Goal: Obtain resource: Obtain resource

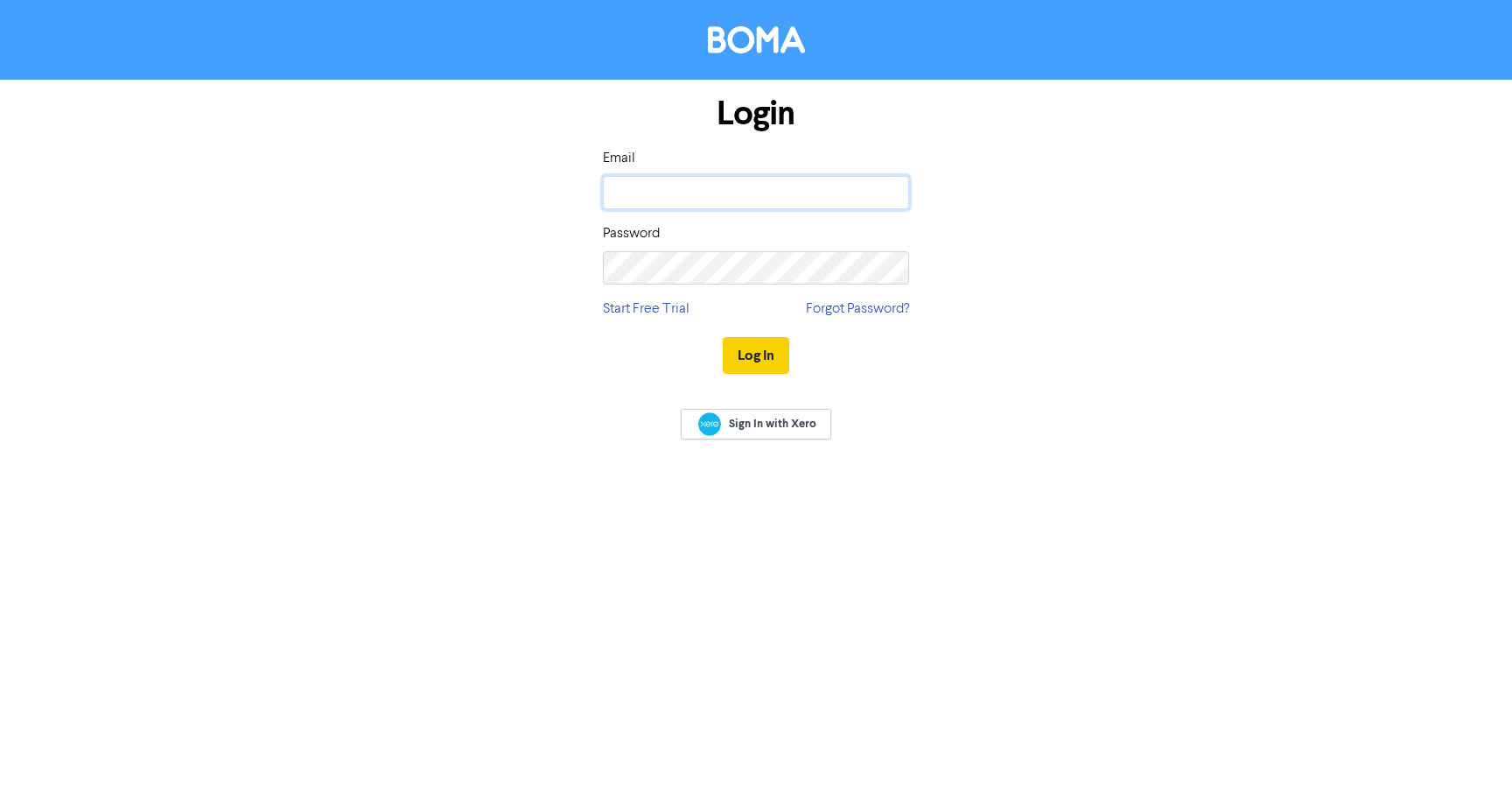
type input "[PERSON_NAME][EMAIL_ADDRESS][DOMAIN_NAME]"
click at [756, 355] on button "Log In" at bounding box center [756, 355] width 66 height 37
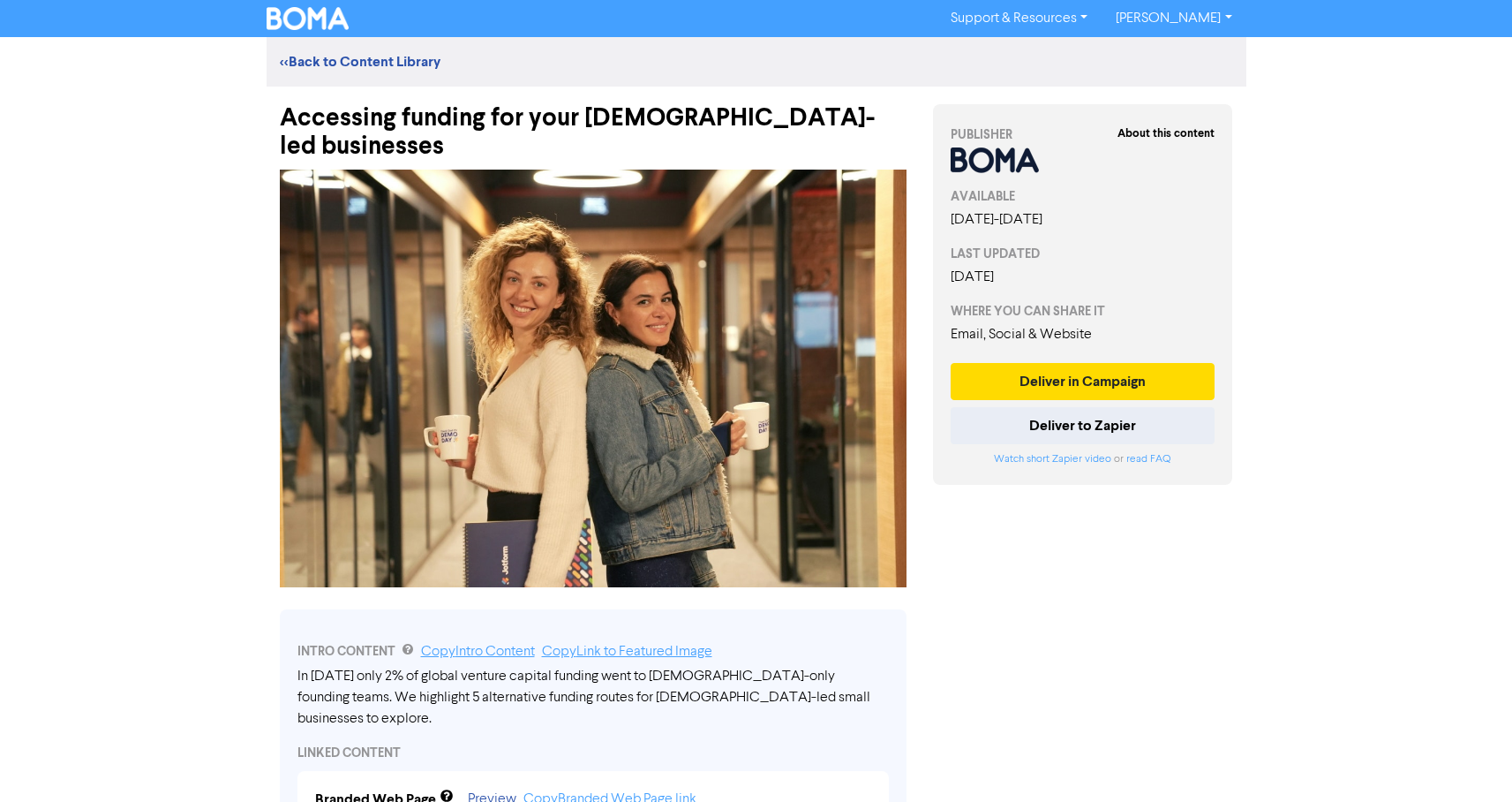
click at [731, 121] on div "Accessing funding for your [DEMOGRAPHIC_DATA]-led businesses" at bounding box center [593, 123] width 627 height 74
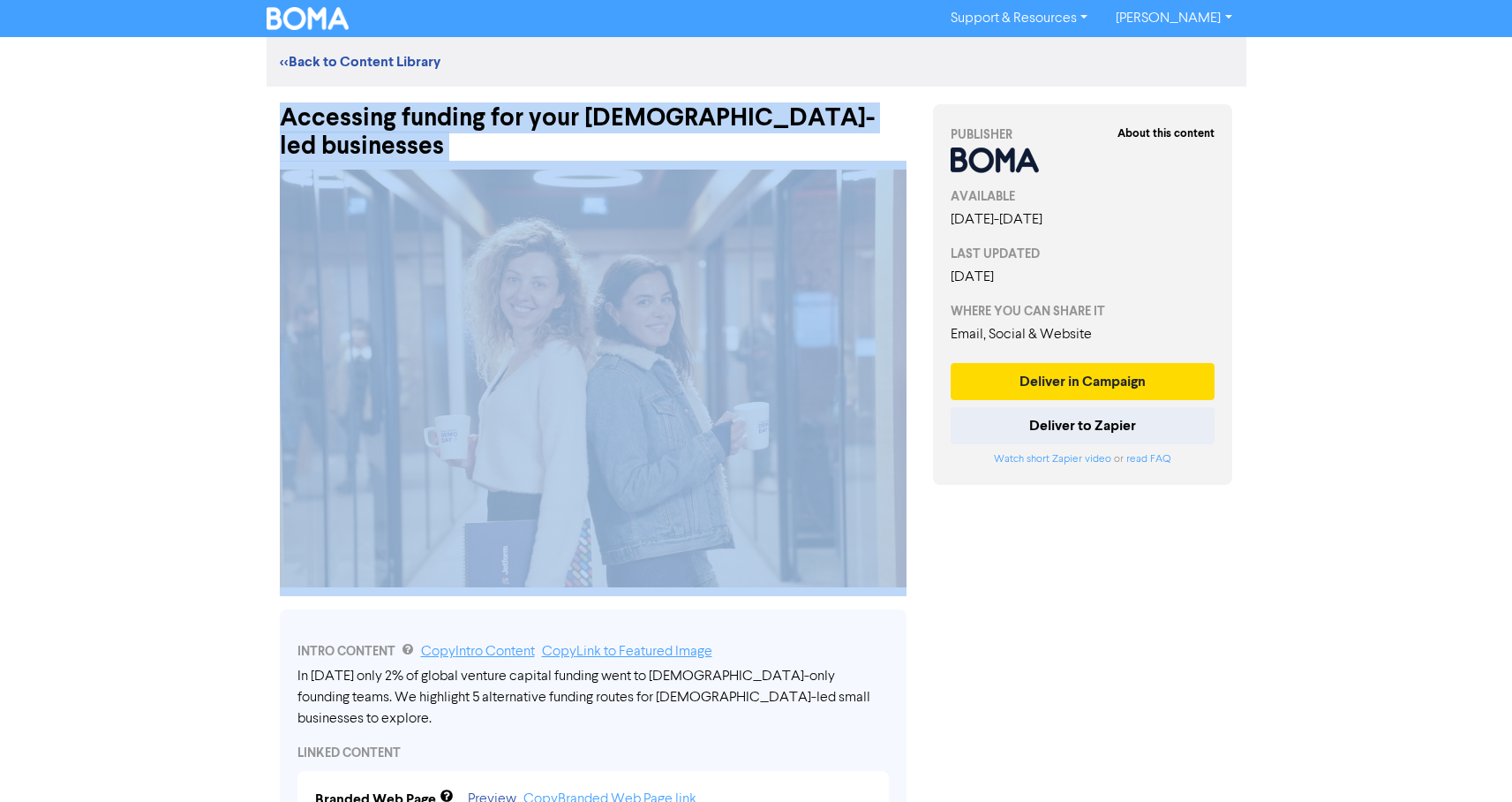
click at [731, 121] on div "Accessing funding for your [DEMOGRAPHIC_DATA]-led businesses" at bounding box center [593, 123] width 627 height 74
copy div "Accessing funding for your [DEMOGRAPHIC_DATA]-led businesses"
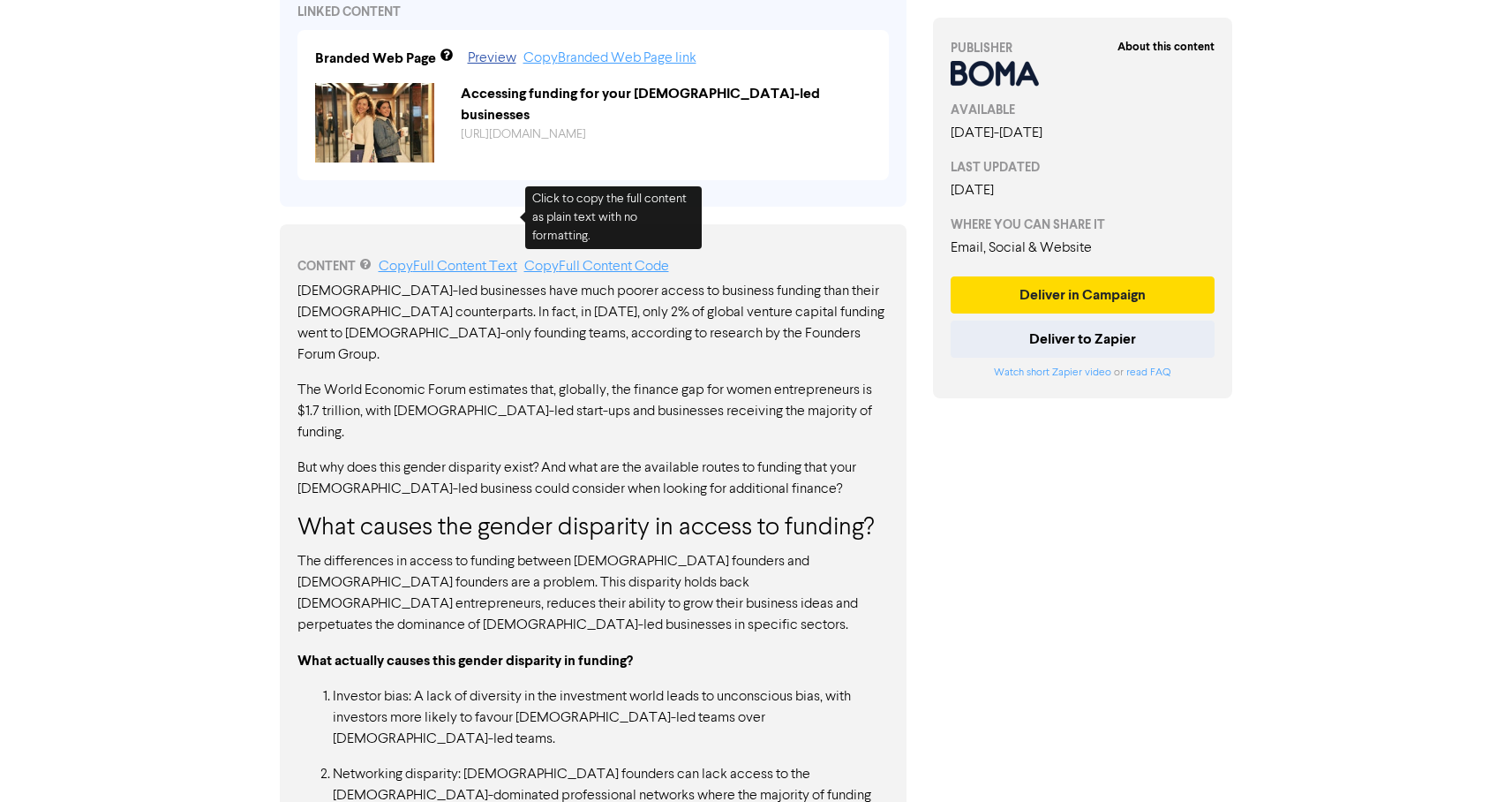
scroll to position [771, 0]
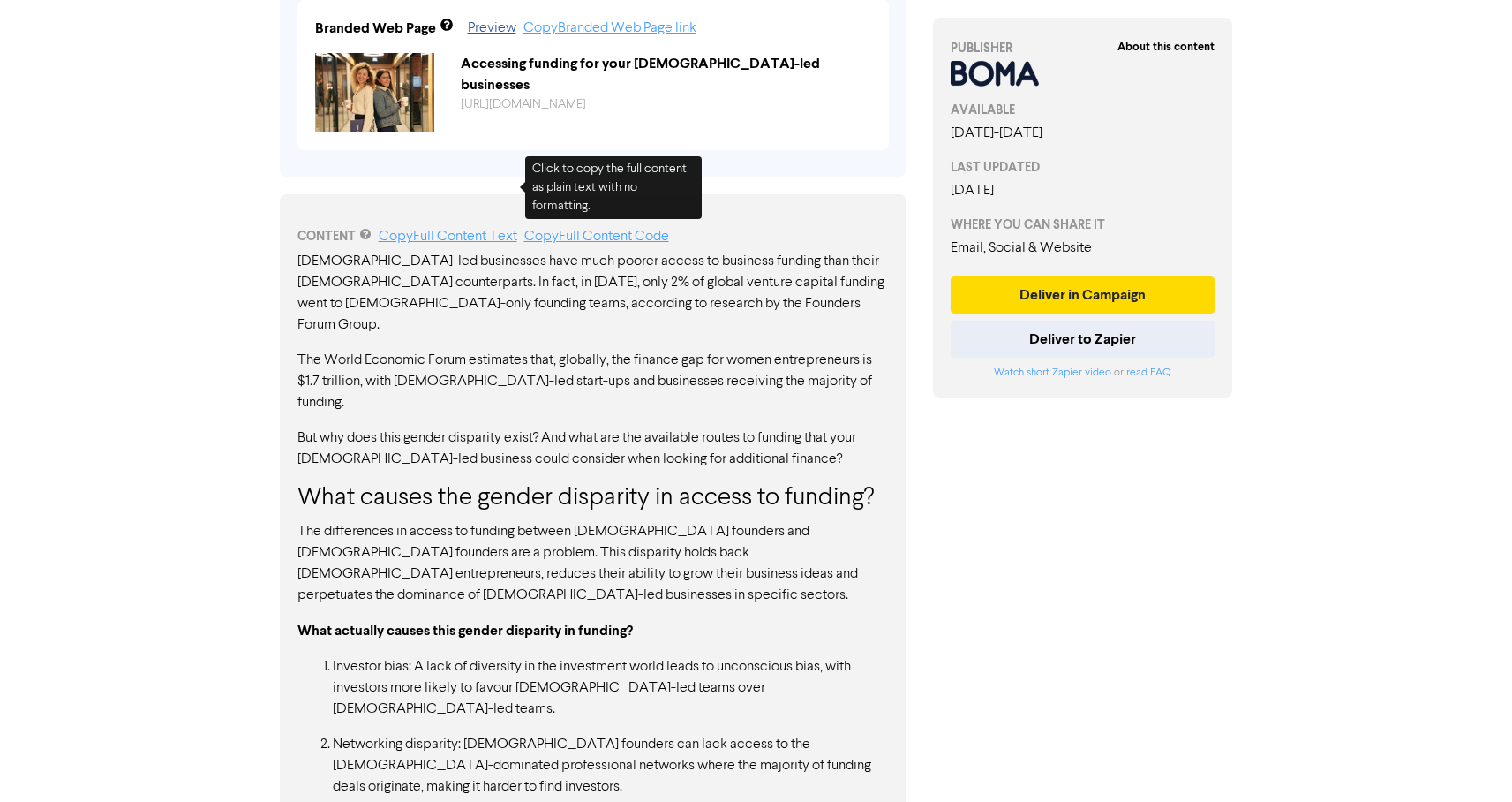
click at [434, 230] on link "Copy Full Content Text" at bounding box center [448, 236] width 139 height 14
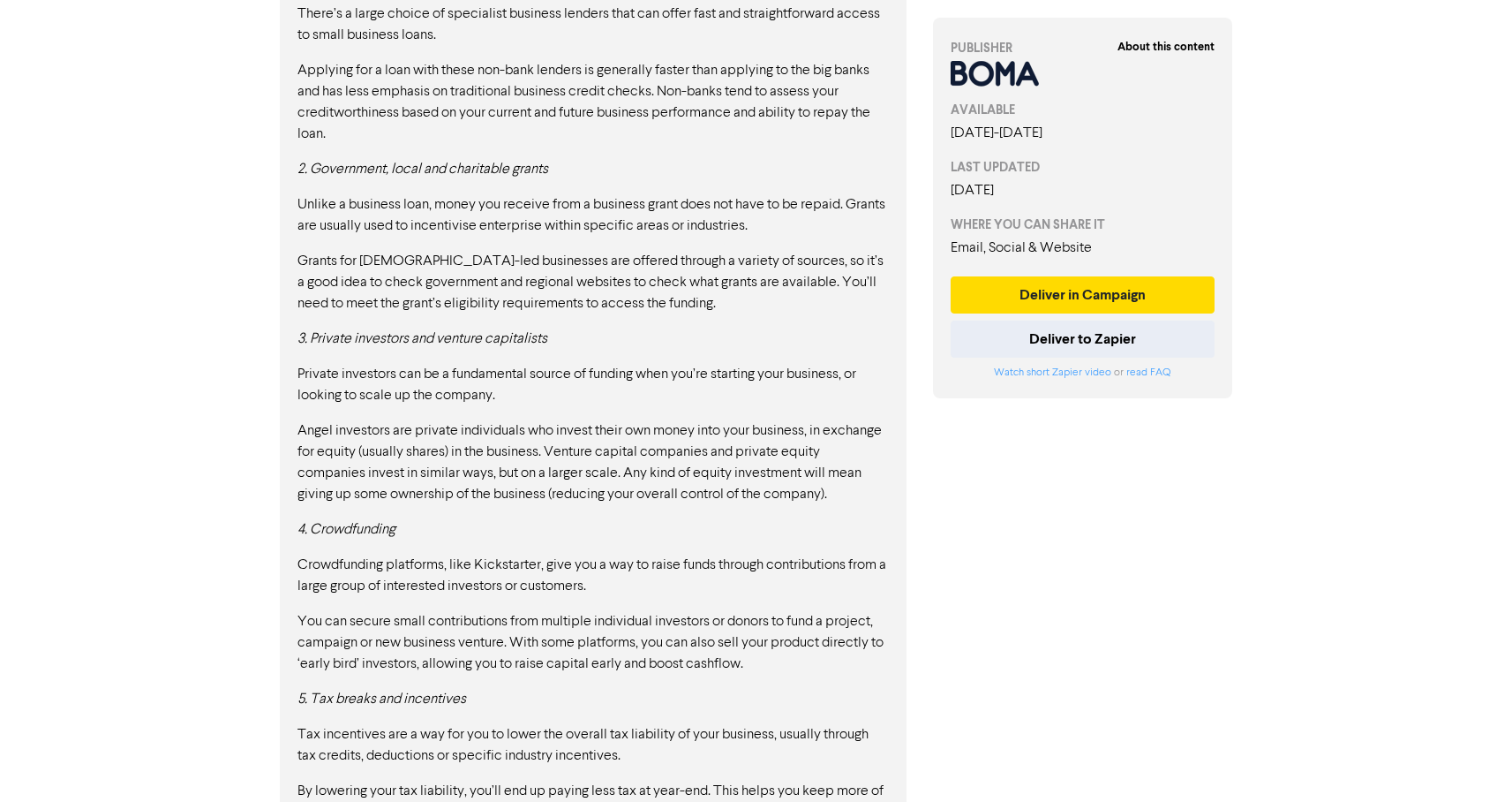
scroll to position [1853, 0]
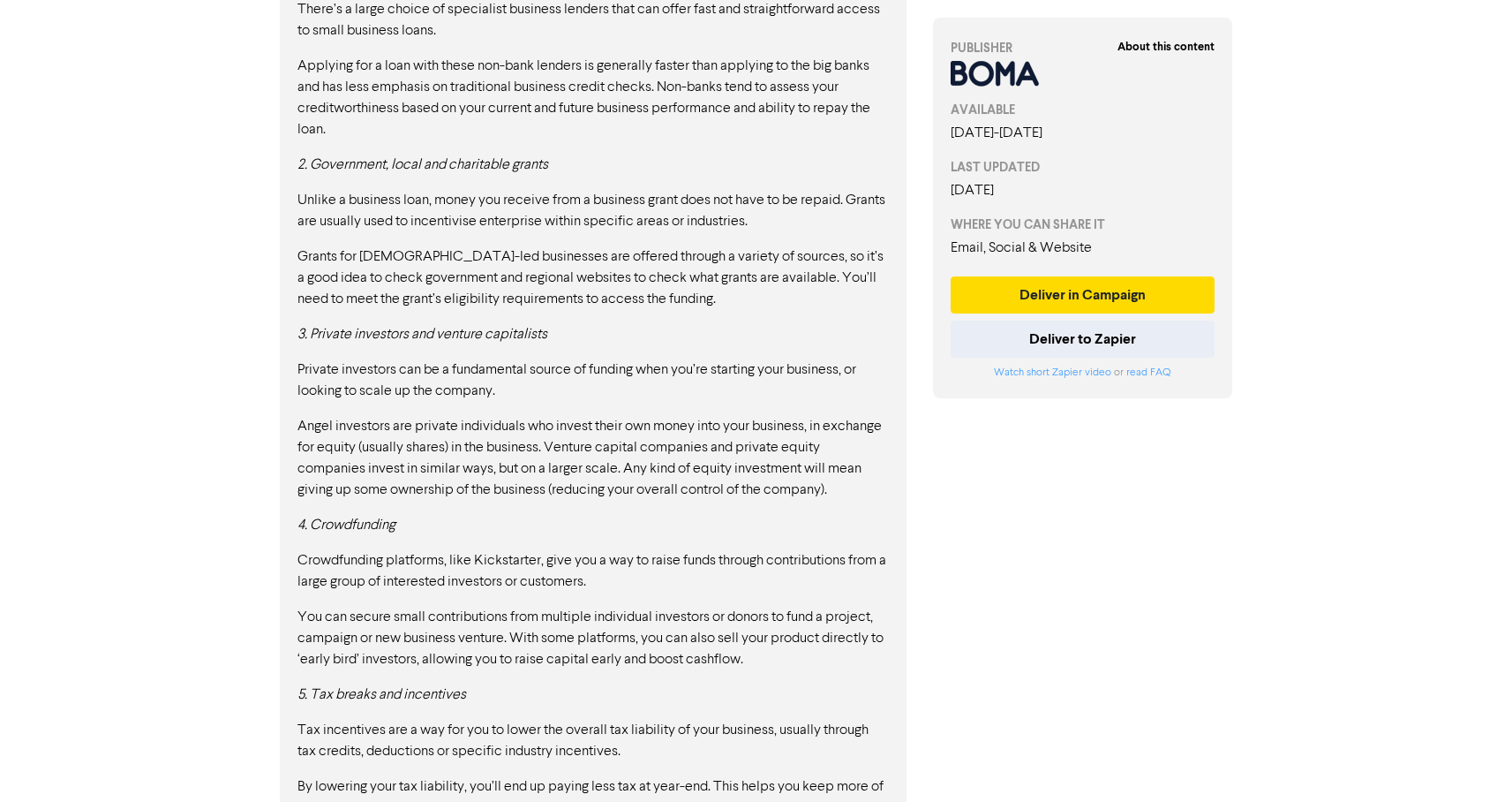
drag, startPoint x: 767, startPoint y: 756, endPoint x: 776, endPoint y: 767, distance: 14.2
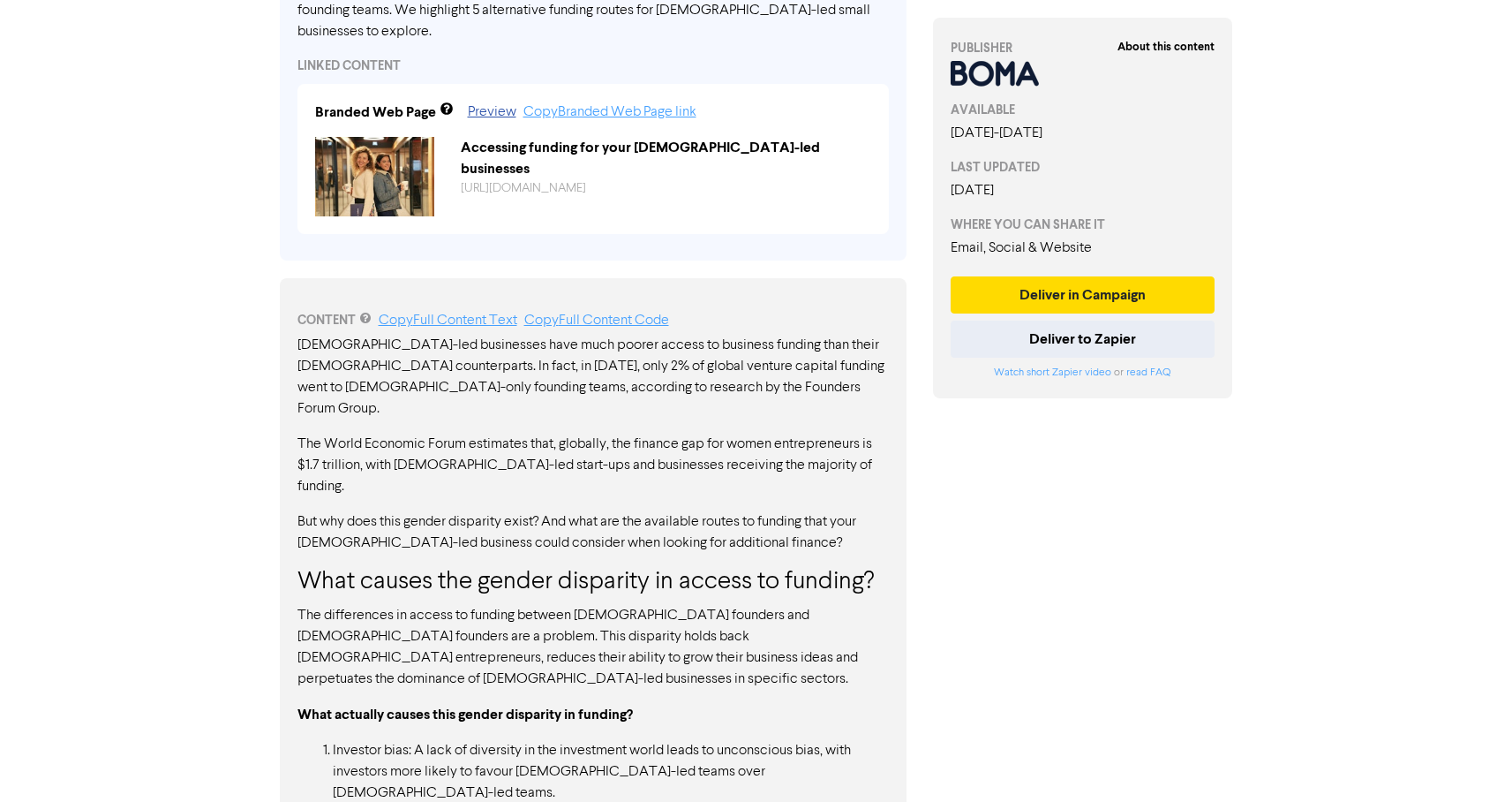
scroll to position [729, 0]
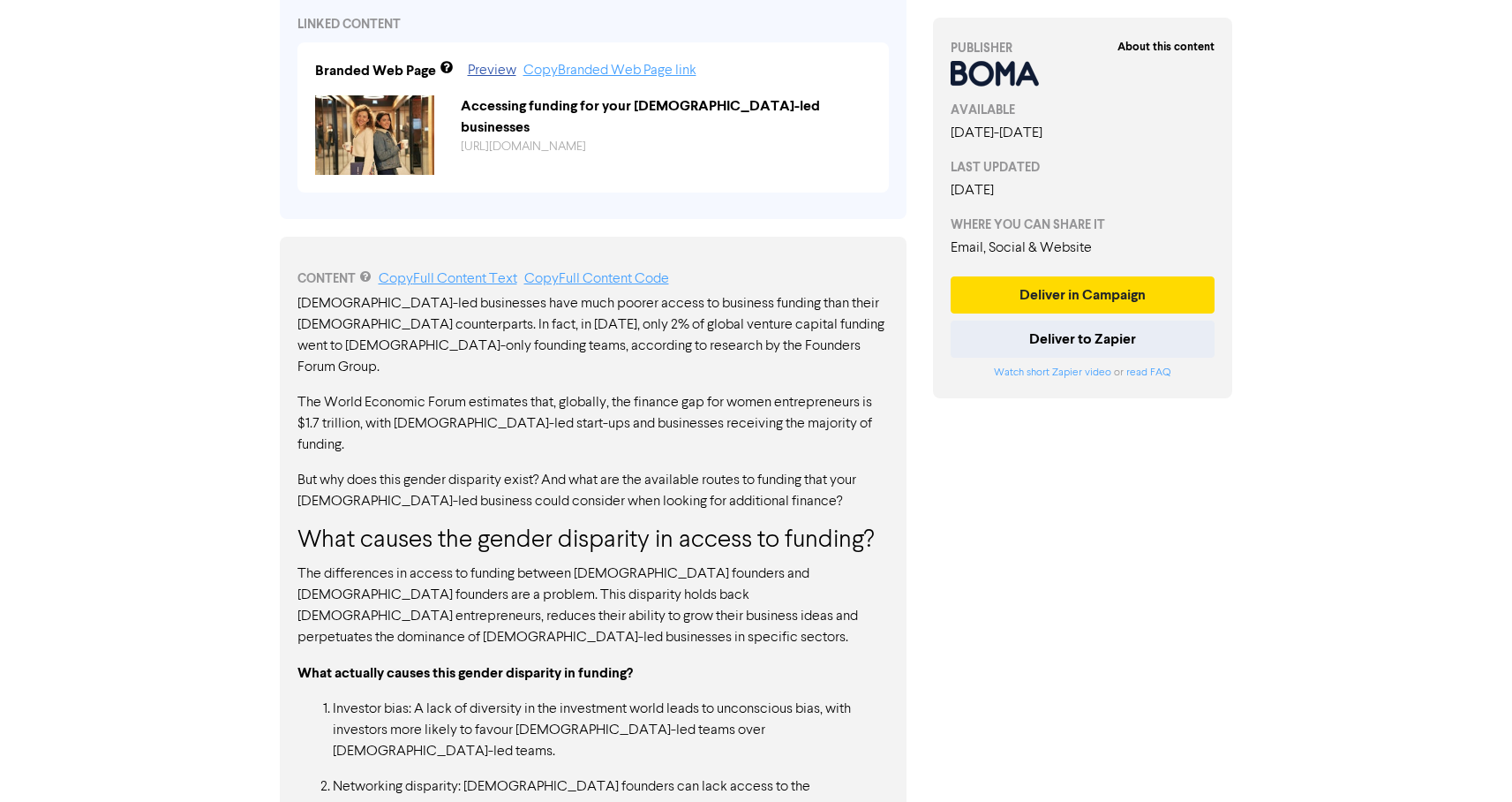
click at [629, 272] on link "Copy Full Content Code" at bounding box center [597, 278] width 144 height 14
